Goal: Information Seeking & Learning: Find specific fact

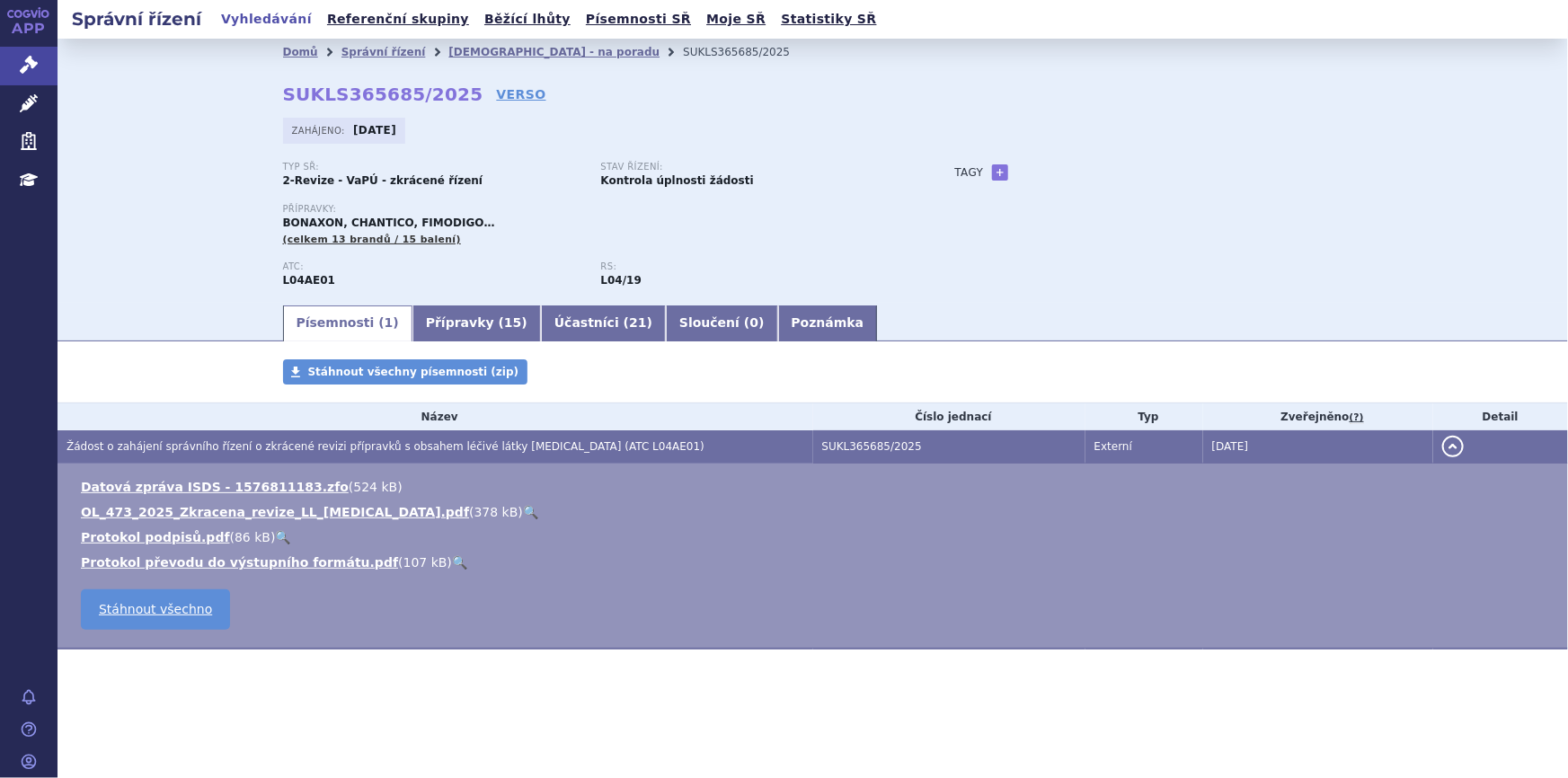
click at [296, 277] on strong "L04AE01" at bounding box center [309, 280] width 53 height 13
click at [285, 214] on div "Přípravky: BONAXON, CHANTICO, FIMODIGO… (celkem 13 brandů / 15 balení)" at bounding box center [601, 226] width 636 height 43
click at [294, 218] on span "BONAXON, CHANTICO, FIMODIGO…" at bounding box center [389, 223] width 212 height 13
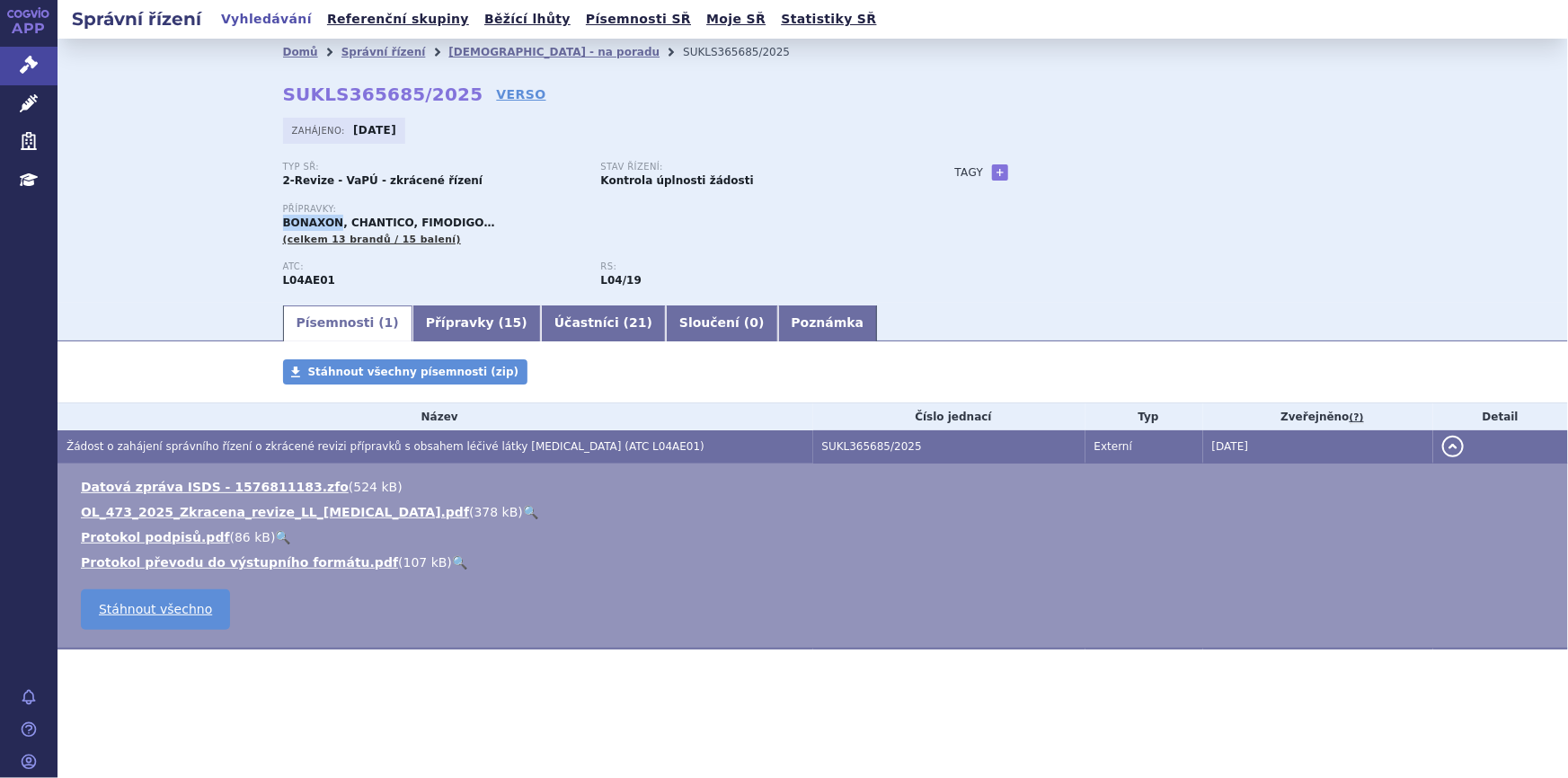
copy span "BONAXON"
drag, startPoint x: 16, startPoint y: 71, endPoint x: 46, endPoint y: 62, distance: 31.3
click at [17, 71] on link "Správní řízení" at bounding box center [29, 65] width 58 height 38
click at [412, 326] on link "Přípravky ( 15 )" at bounding box center [477, 323] width 128 height 36
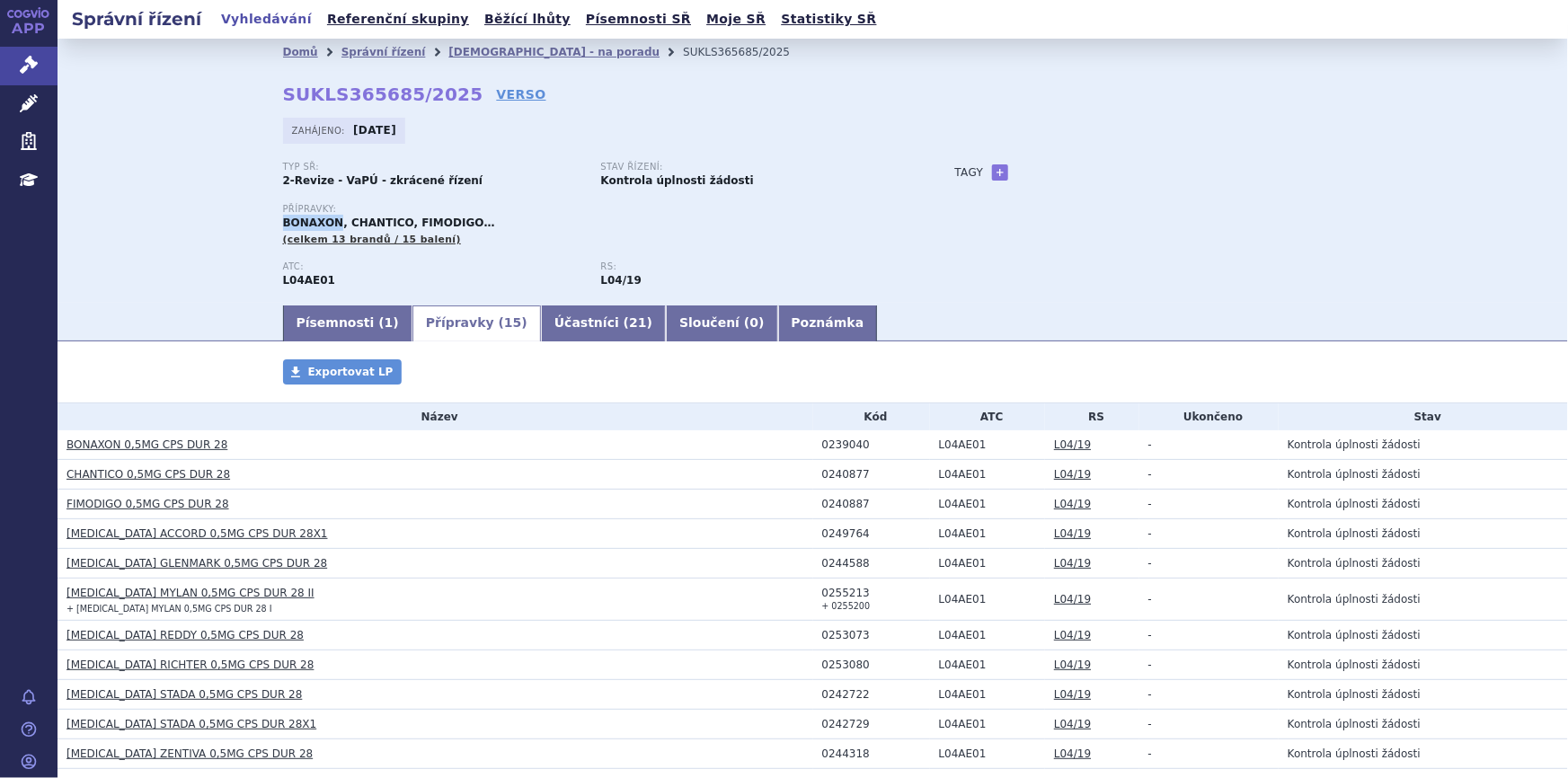
click at [129, 444] on link "BONAXON 0,5MG CPS DUR 28" at bounding box center [147, 445] width 161 height 13
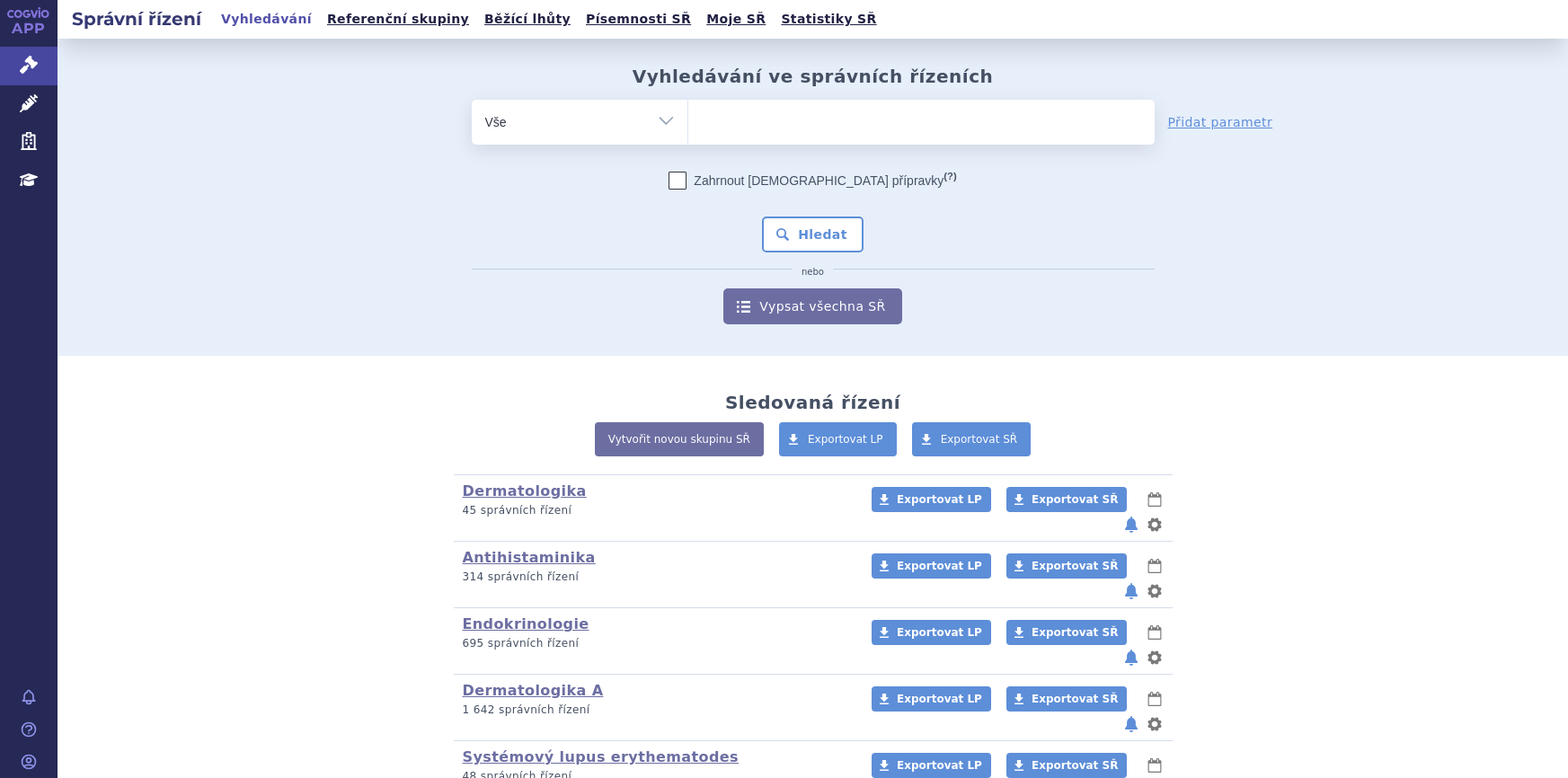
click at [835, 121] on ul at bounding box center [921, 118] width 466 height 38
click at [688, 121] on select at bounding box center [687, 121] width 1 height 45
paste input "BONAXON"
type input "BONAXON"
select select "BONAXON"
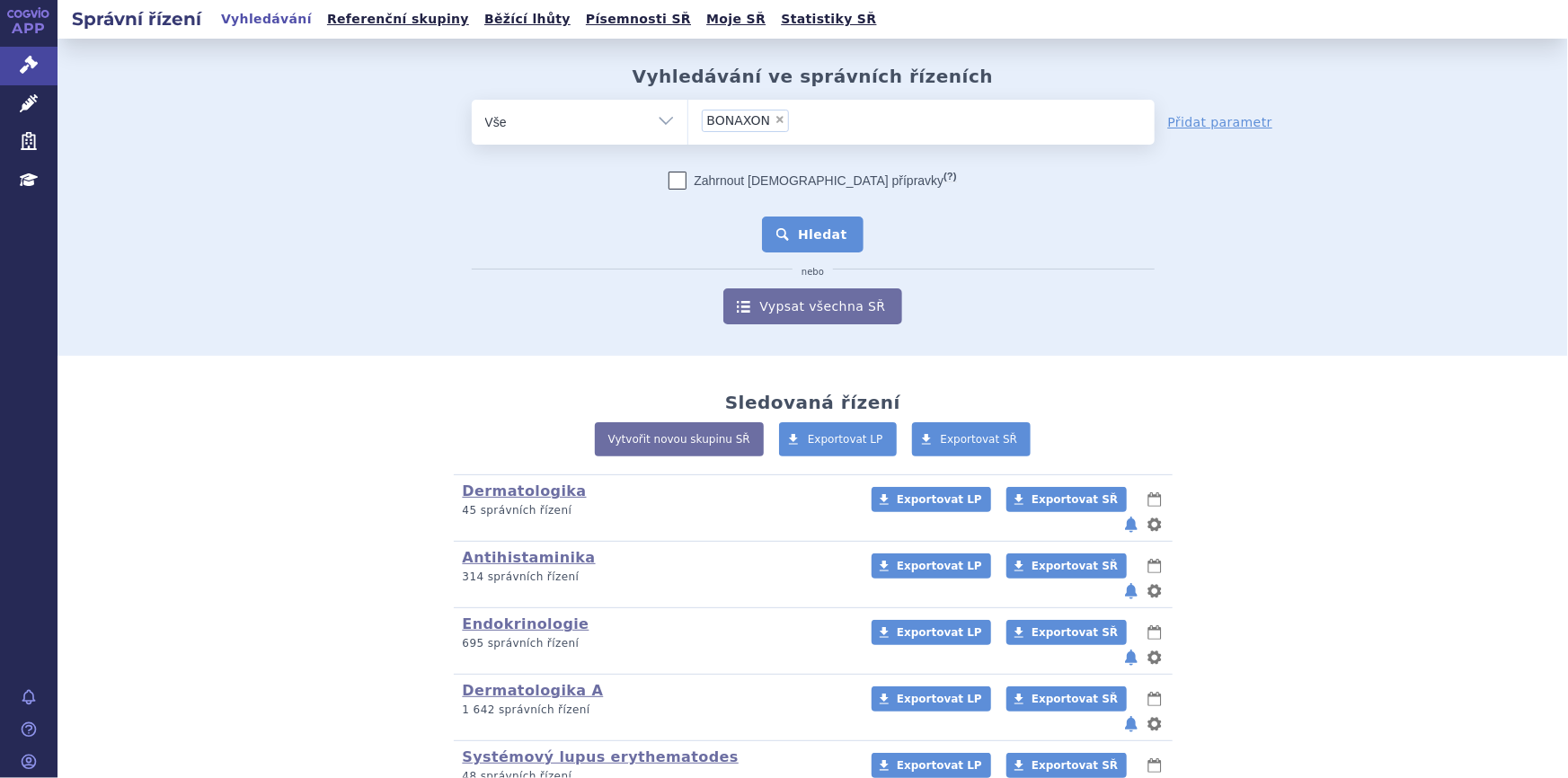
click at [806, 240] on button "Hledat" at bounding box center [812, 234] width 101 height 36
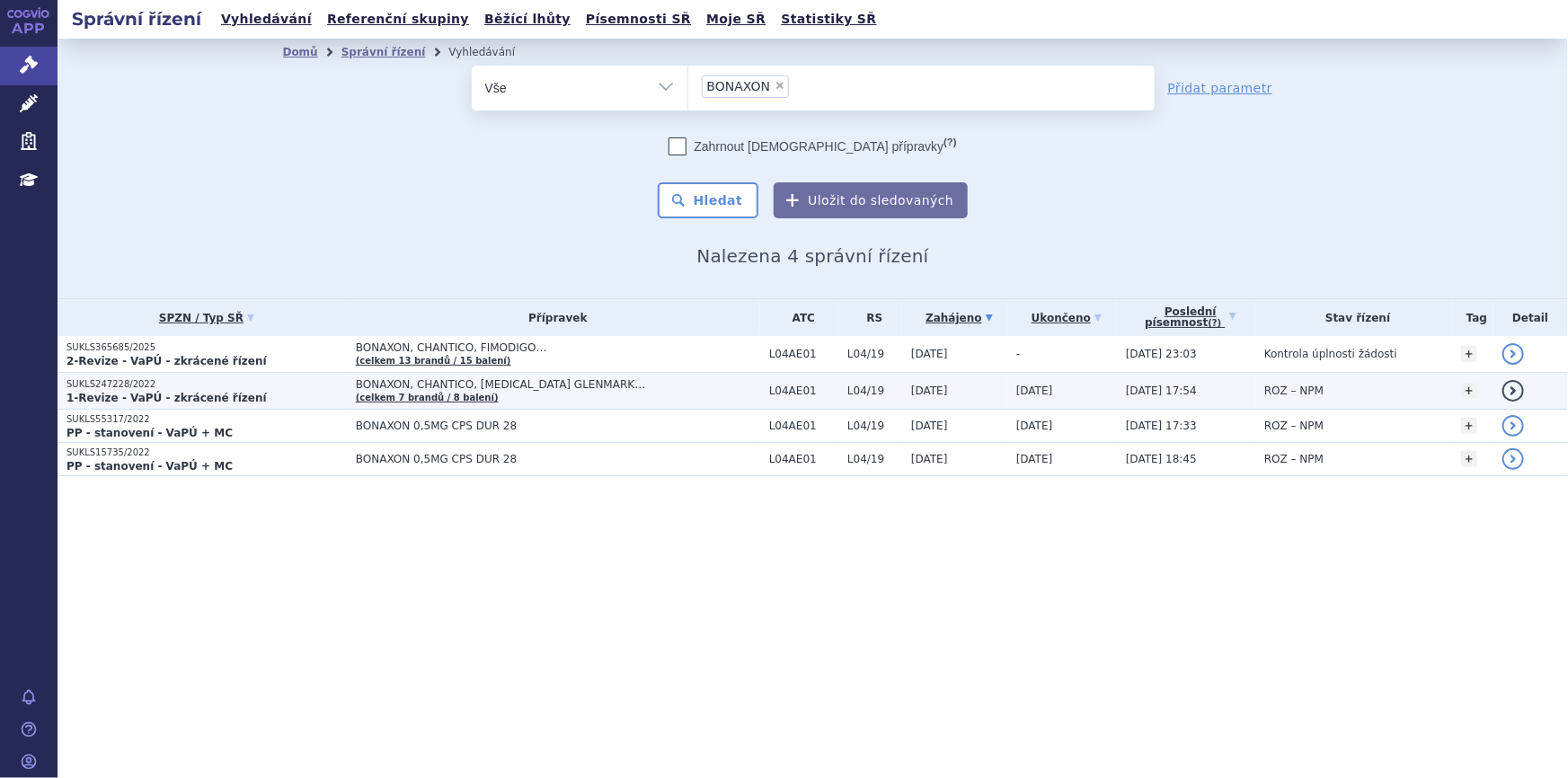
click at [622, 395] on td "BONAXON, CHANTICO, FINGOLIMOD GLENMARK… (celkem 7 brandů / 8 balení)" at bounding box center [553, 391] width 413 height 37
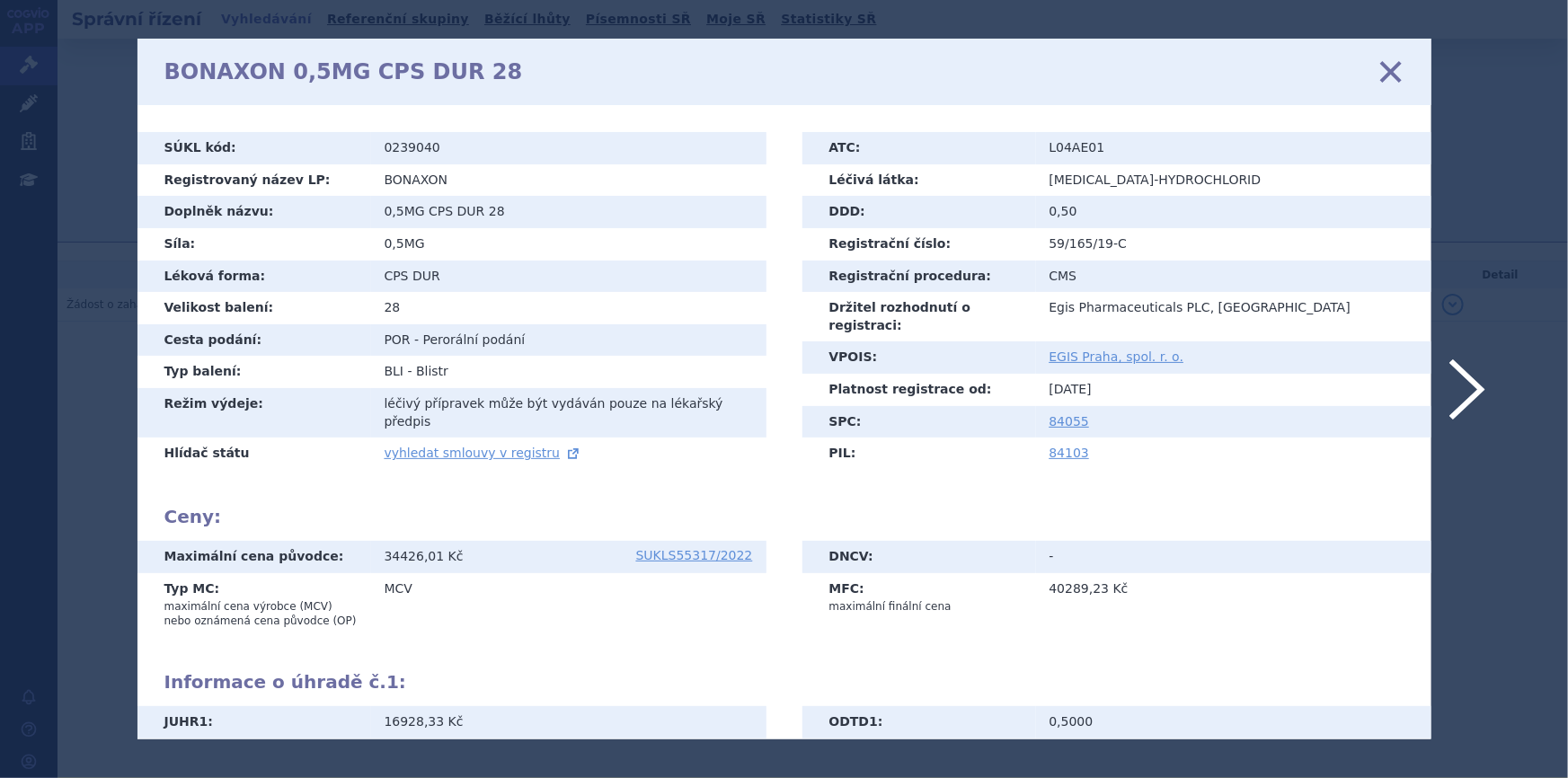
click at [1060, 147] on td "L04AE01" at bounding box center [1234, 148] width 396 height 32
copy td "L04AE01"
click at [121, 135] on icon at bounding box center [784, 389] width 1568 height 778
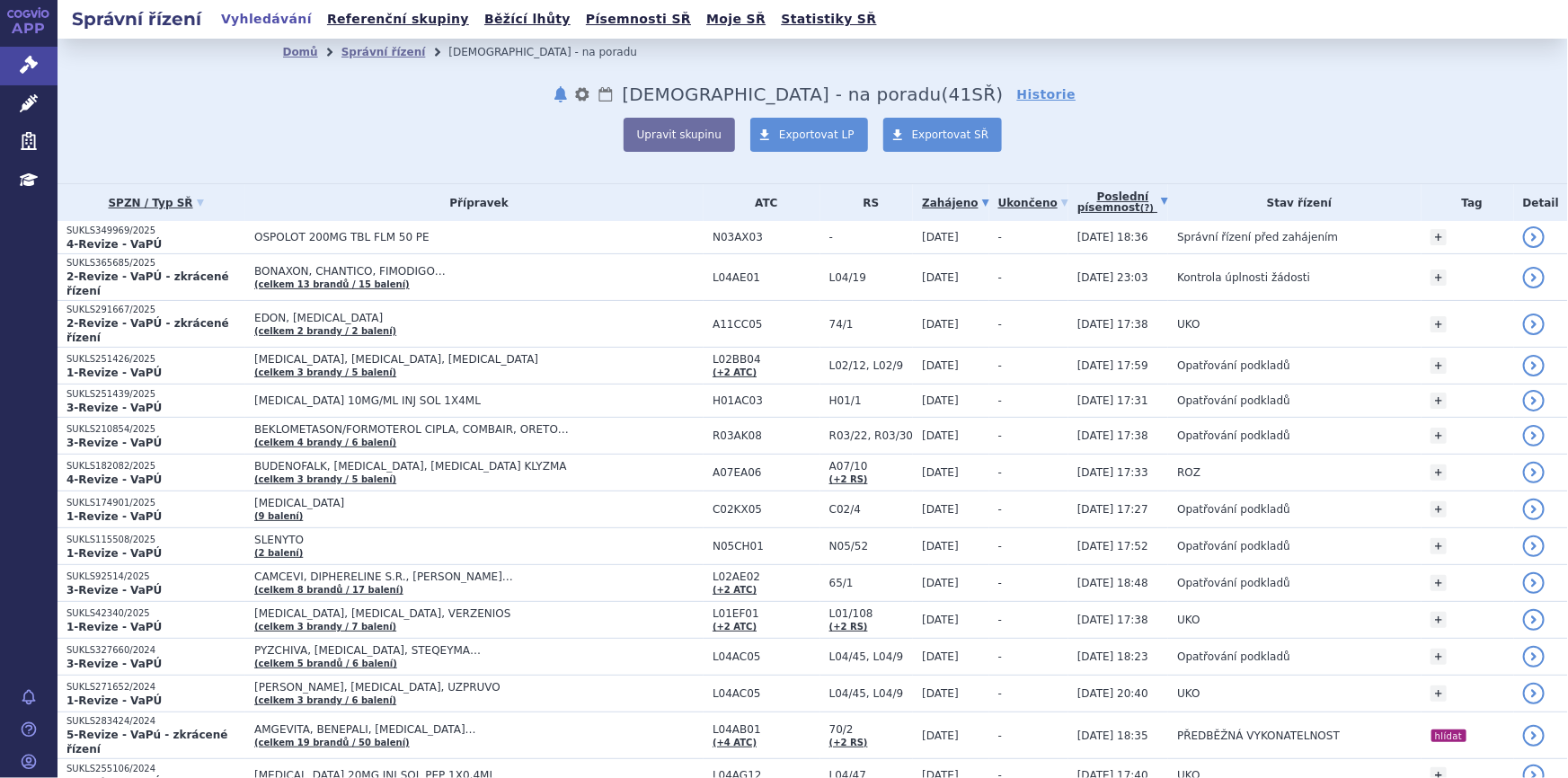
click at [1097, 209] on link "Poslední písemnost (?)" at bounding box center [1123, 202] width 91 height 37
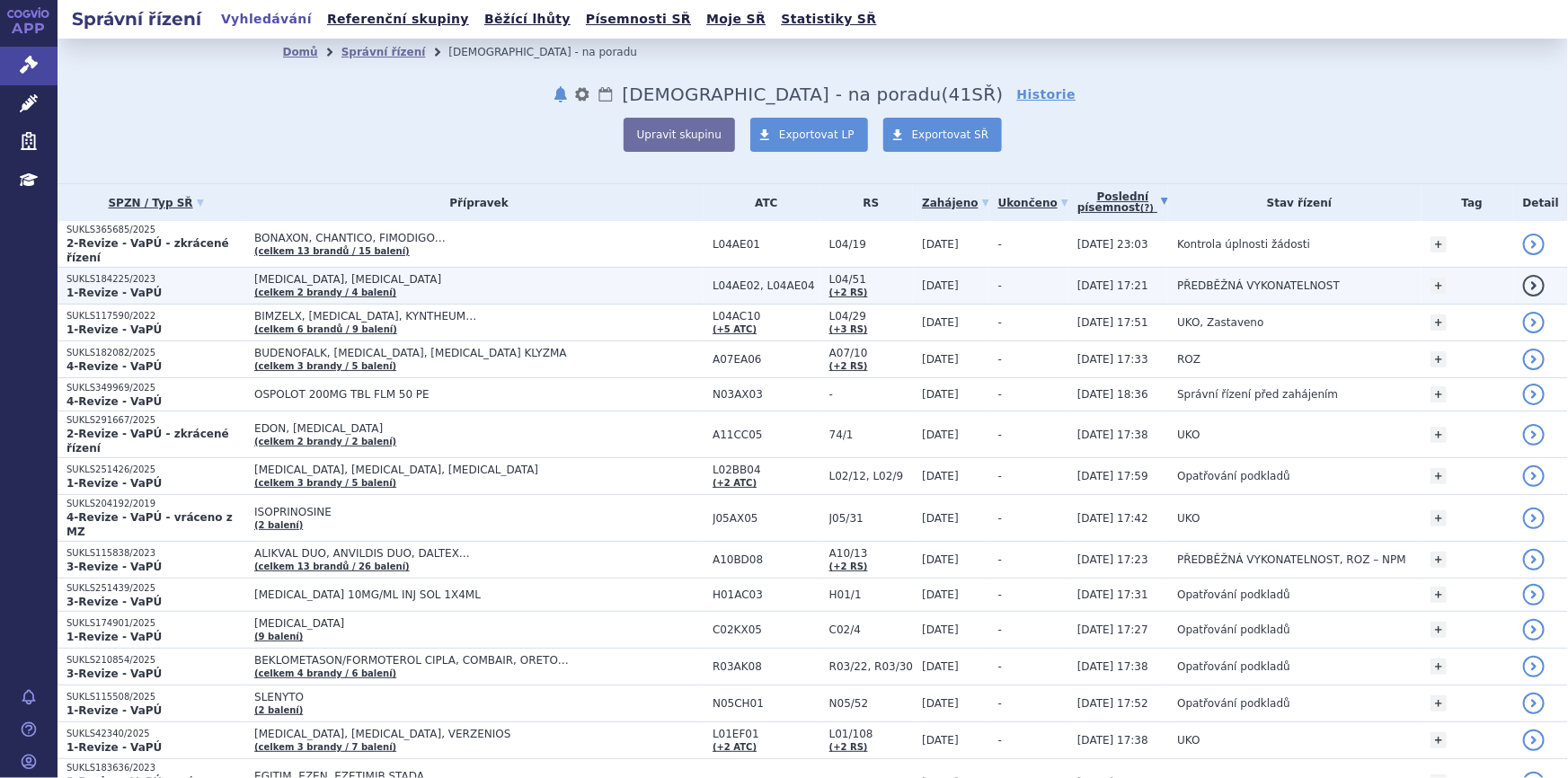
click at [1041, 269] on td "-" at bounding box center [1028, 286] width 79 height 37
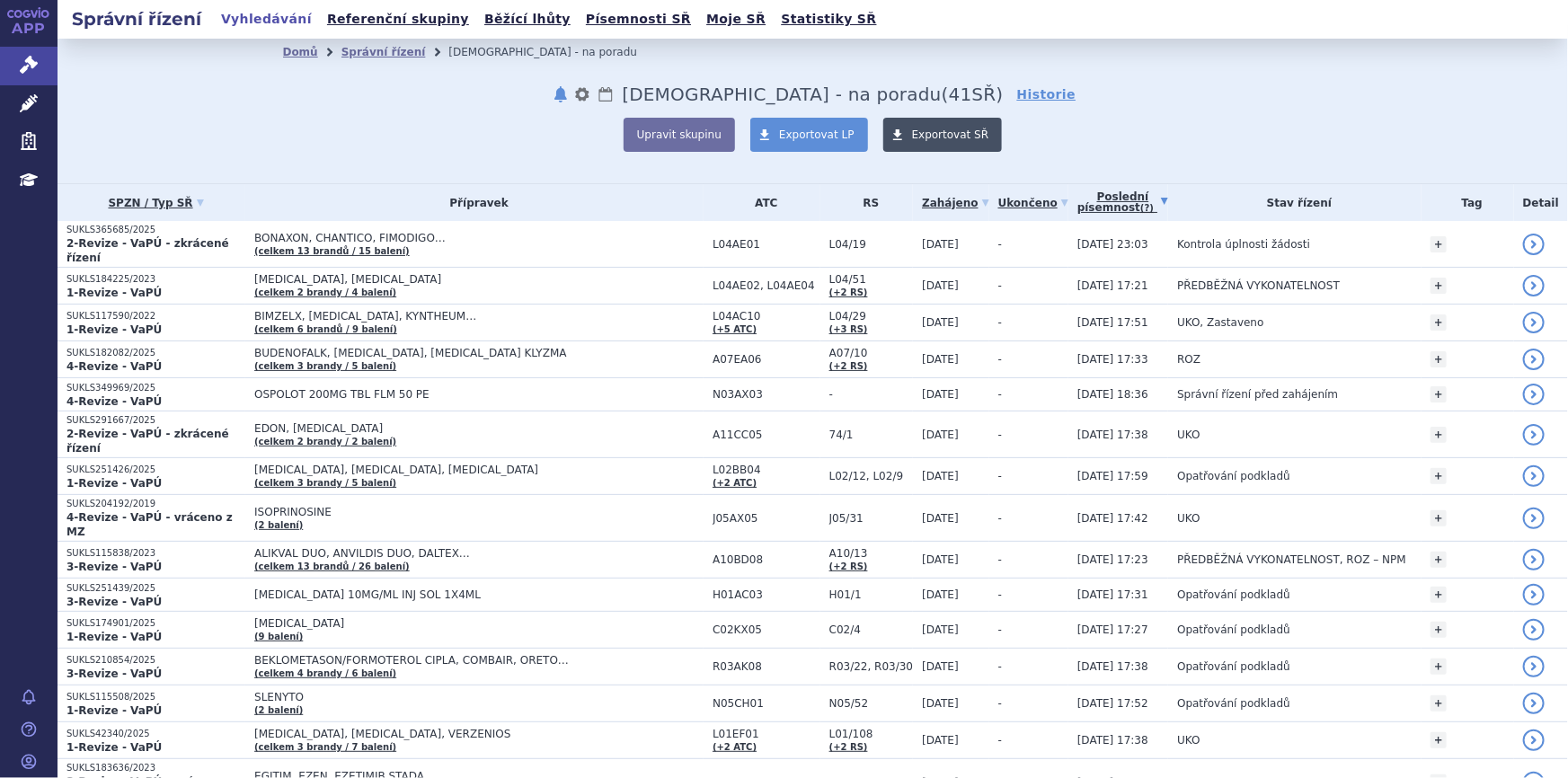
click at [947, 131] on span "Exportovat SŘ" at bounding box center [950, 135] width 77 height 13
click at [1259, 128] on div "Upravit skupinu Exportovat LP Exportovat SŘ" at bounding box center [813, 135] width 1060 height 34
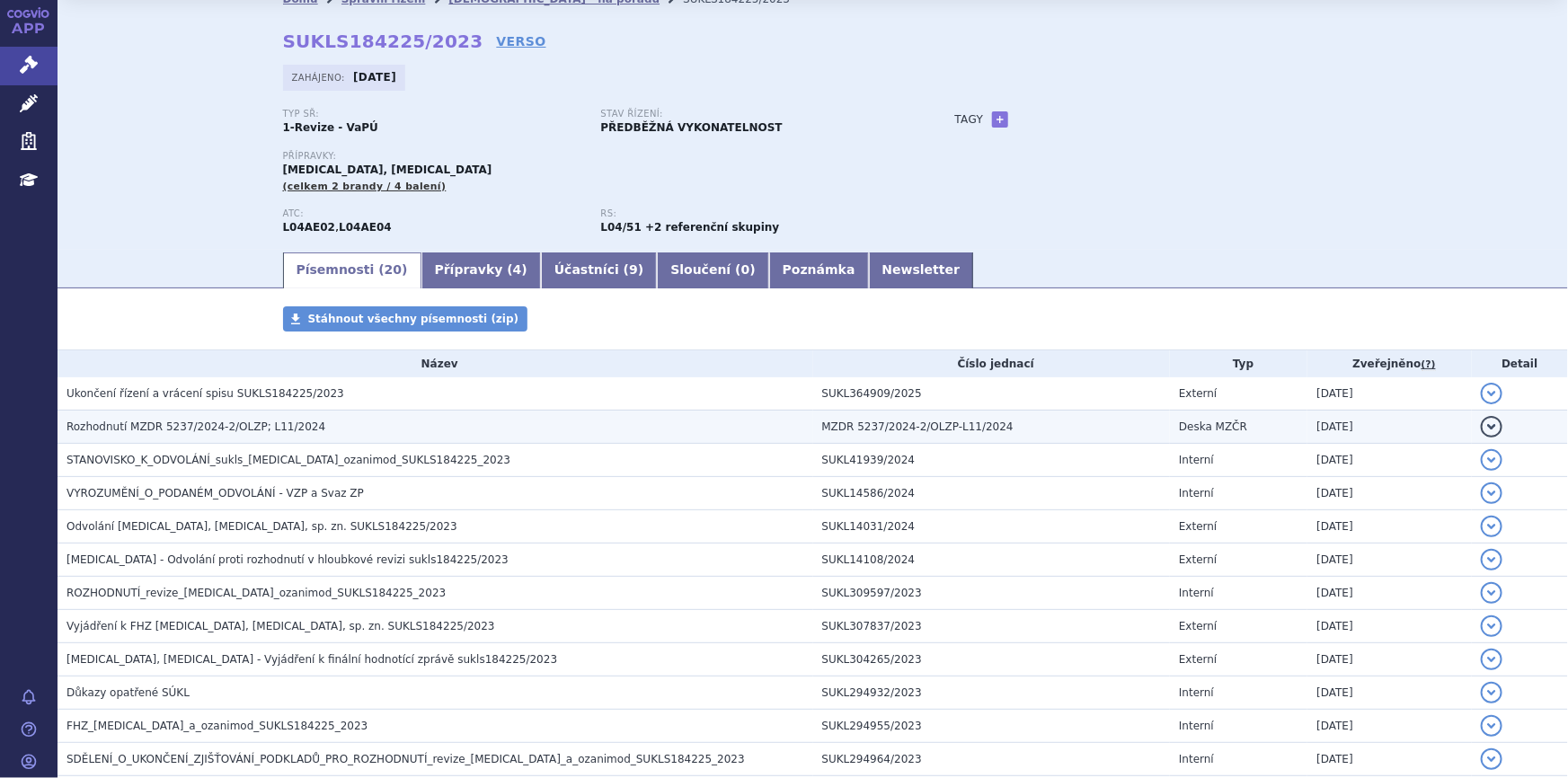
scroll to position [81, 0]
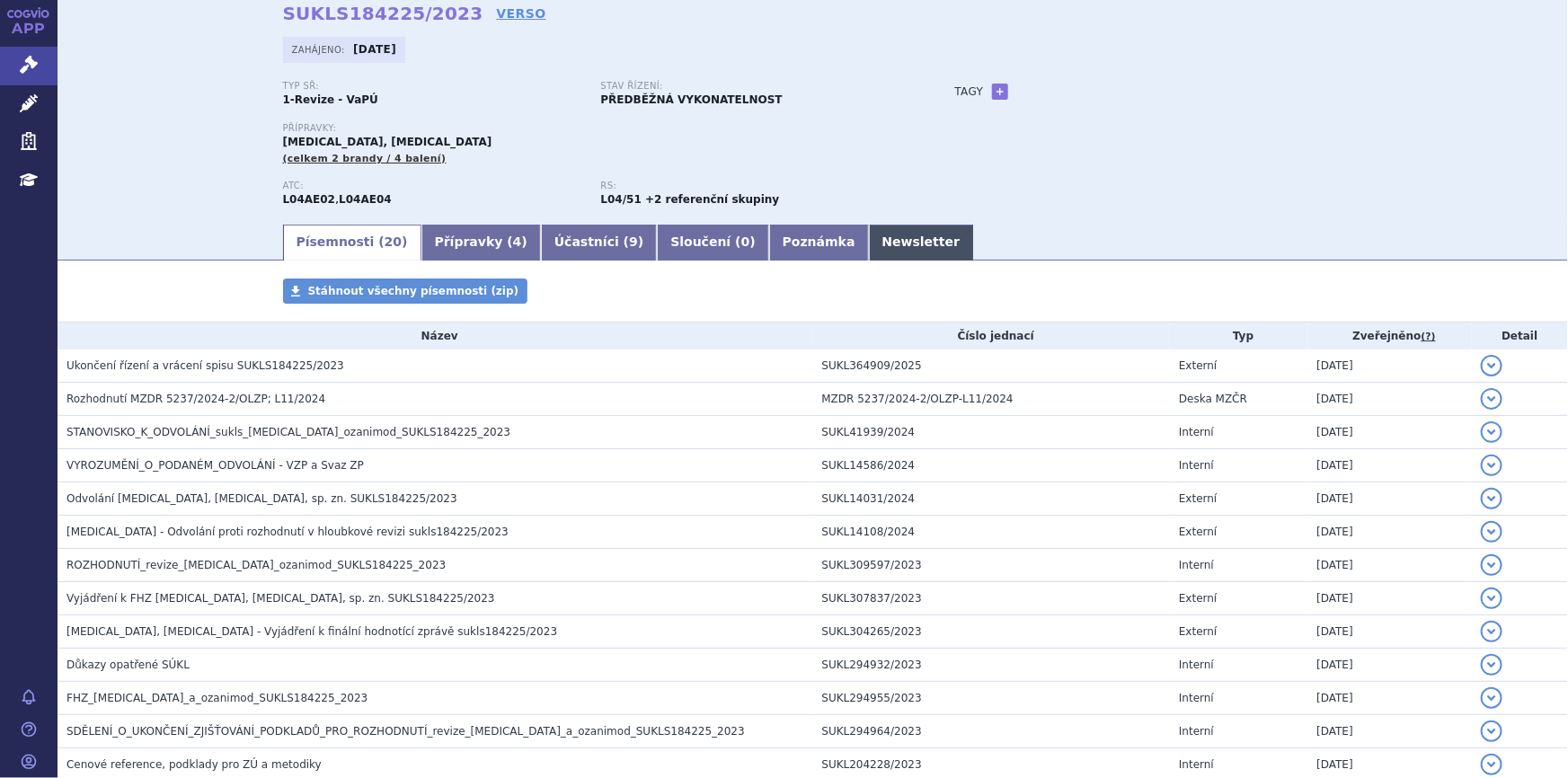
click at [869, 242] on link "Newsletter" at bounding box center [921, 242] width 105 height 36
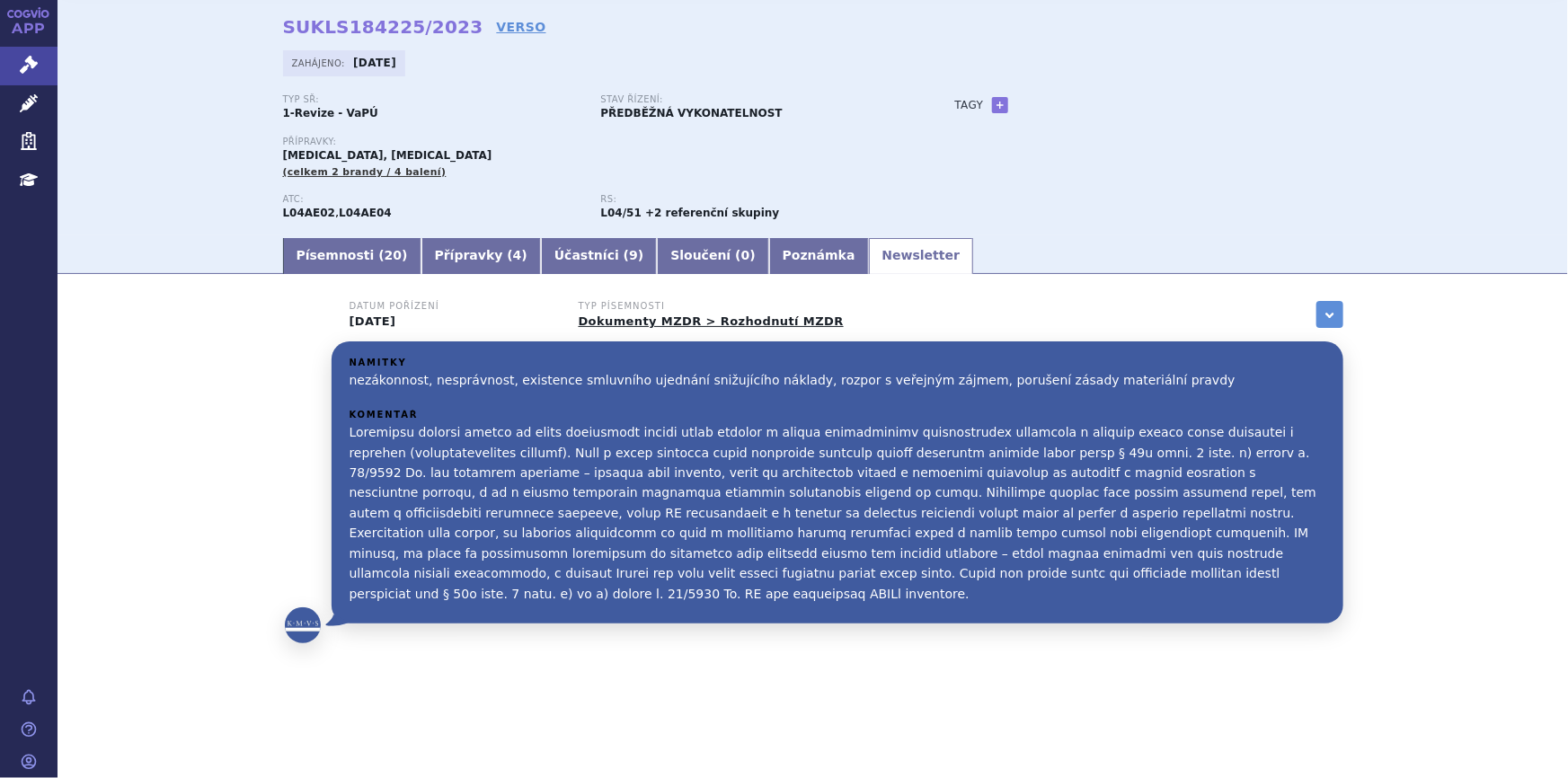
scroll to position [45, 0]
